Goal: Find specific page/section: Find specific page/section

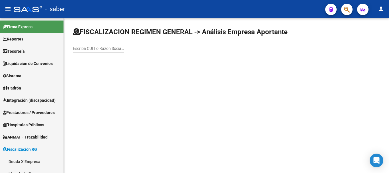
click at [30, 10] on div at bounding box center [28, 9] width 28 height 6
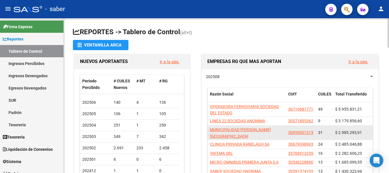
scroll to position [28, 0]
